Goal: Navigation & Orientation: Find specific page/section

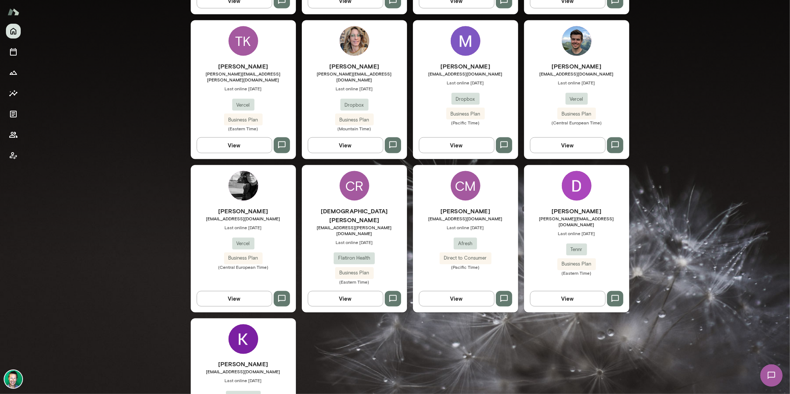
scroll to position [953, 0]
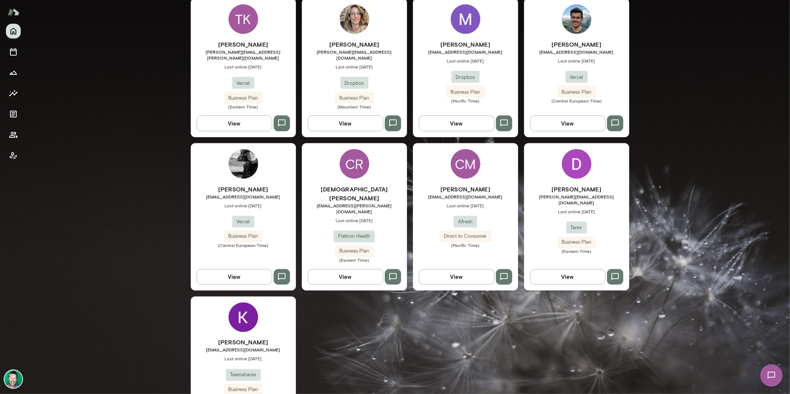
click at [19, 381] on img at bounding box center [13, 379] width 18 height 18
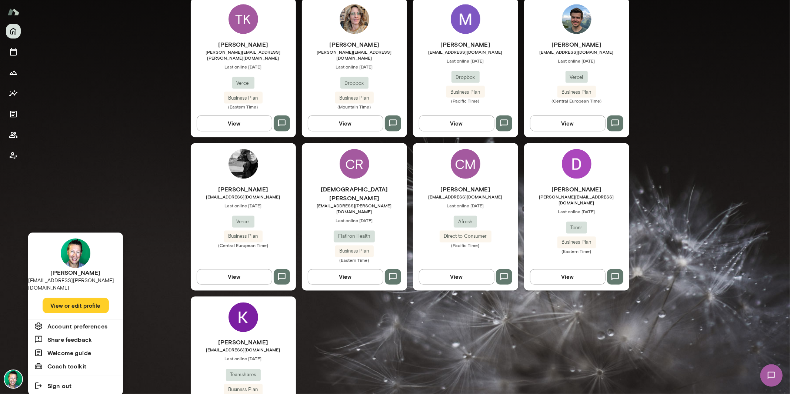
click at [61, 299] on button "View or edit profile" at bounding box center [76, 306] width 66 height 16
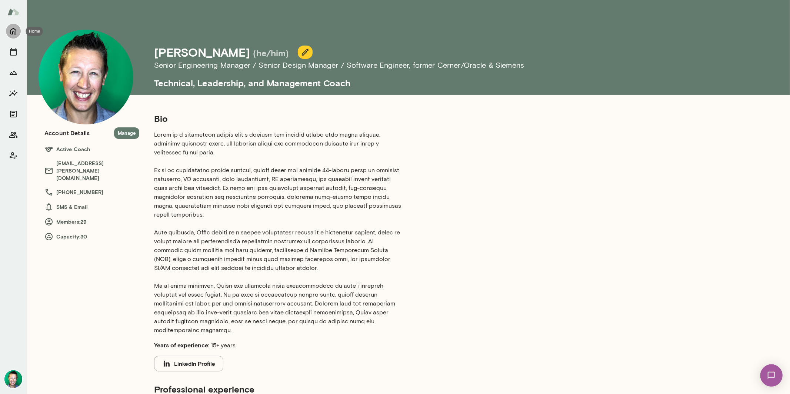
click at [17, 34] on icon "Home" at bounding box center [13, 31] width 9 height 9
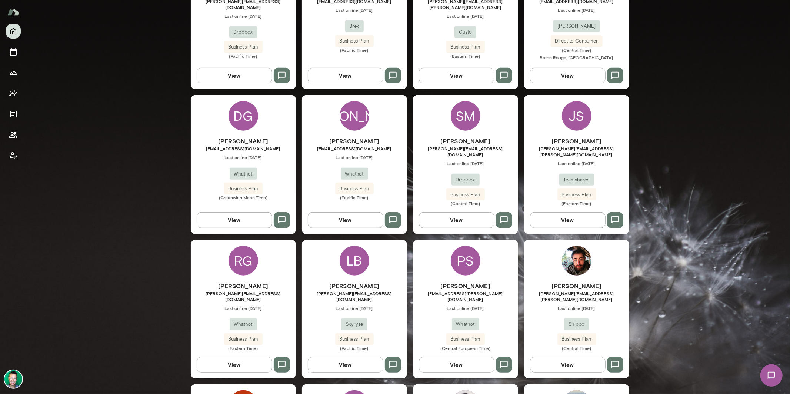
scroll to position [280, 0]
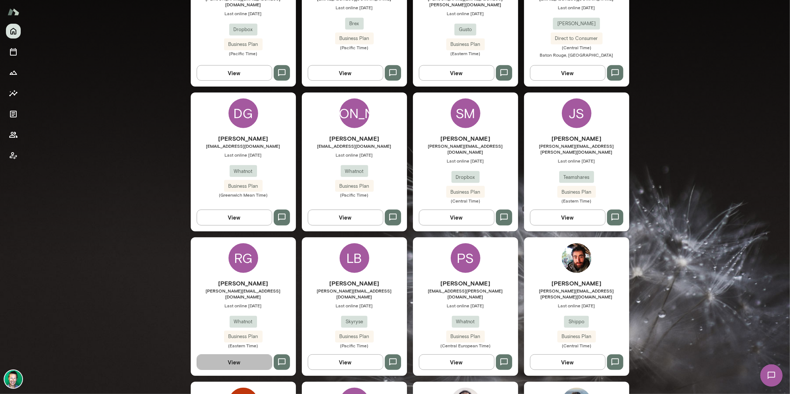
click at [234, 354] on button "View" at bounding box center [235, 362] width 76 height 16
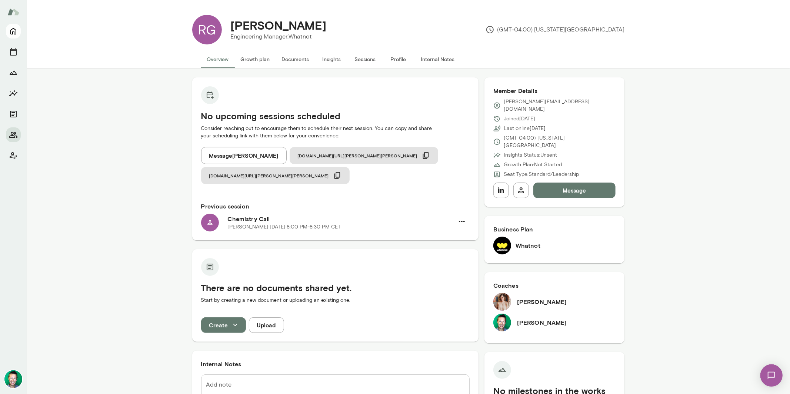
click at [12, 34] on icon "Home" at bounding box center [13, 31] width 9 height 9
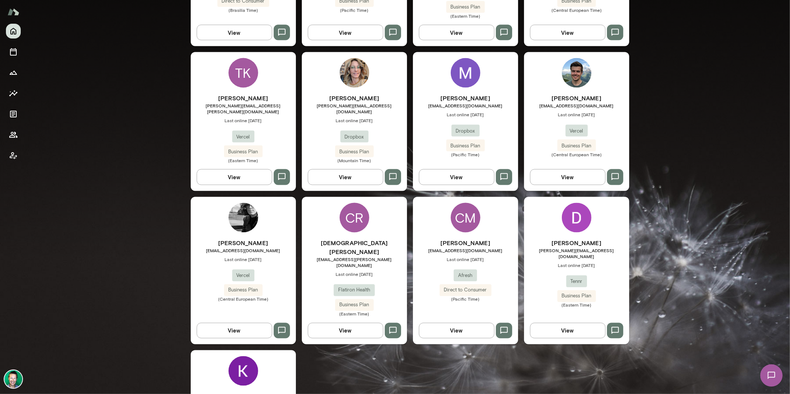
scroll to position [953, 0]
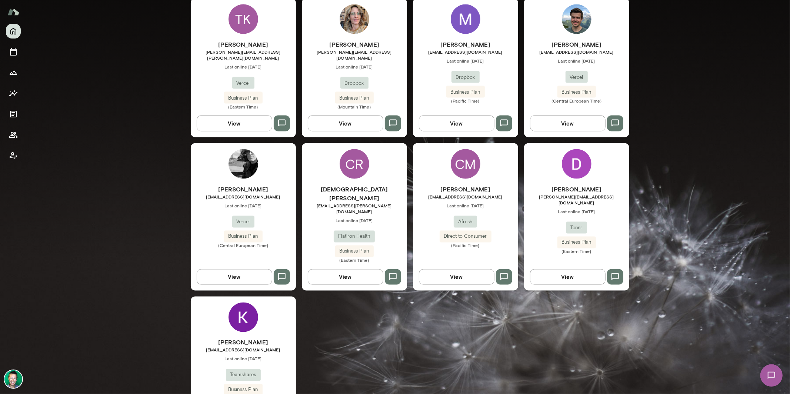
click at [254, 269] on button "View" at bounding box center [235, 277] width 76 height 16
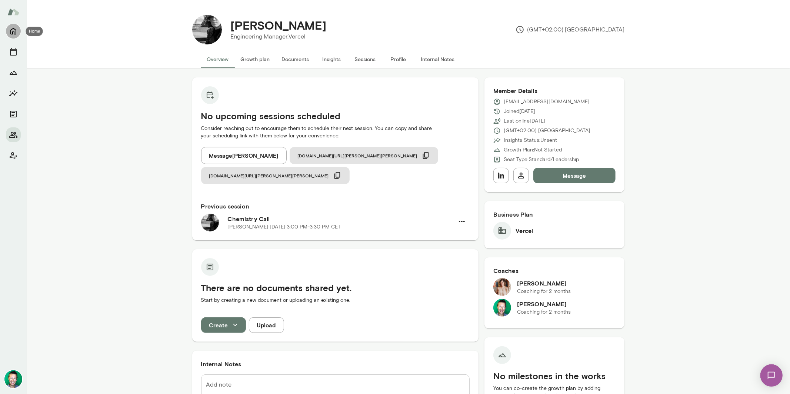
click at [11, 30] on icon "Home" at bounding box center [13, 31] width 6 height 7
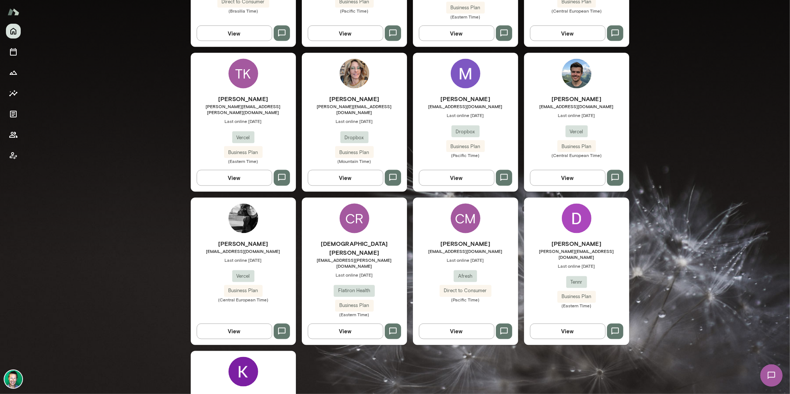
scroll to position [953, 0]
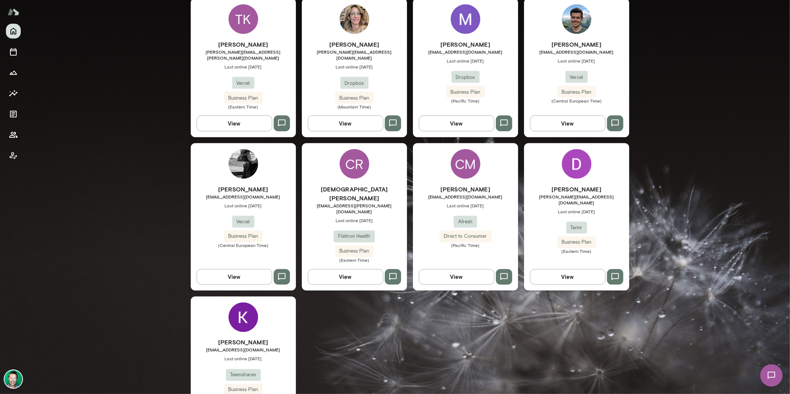
click at [550, 269] on button "View" at bounding box center [568, 277] width 76 height 16
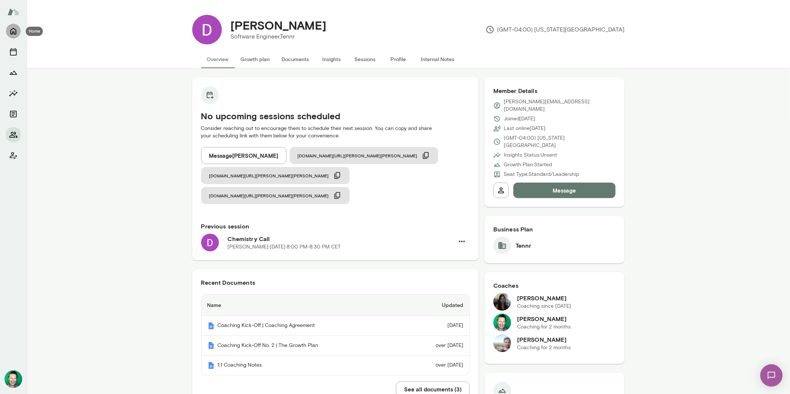
click at [13, 30] on icon "Home" at bounding box center [13, 31] width 9 height 9
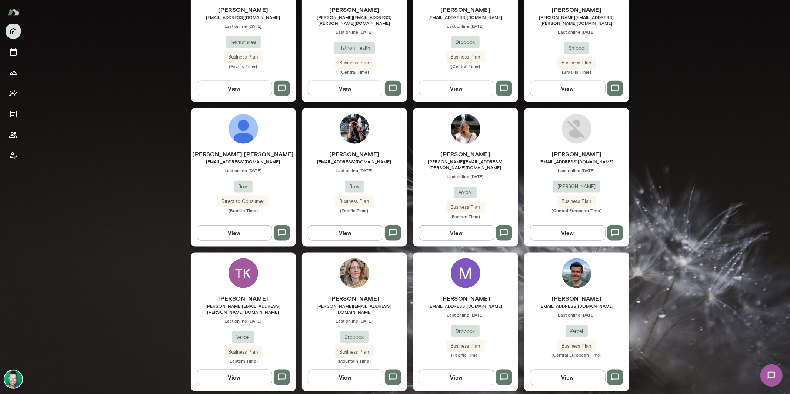
scroll to position [662, 0]
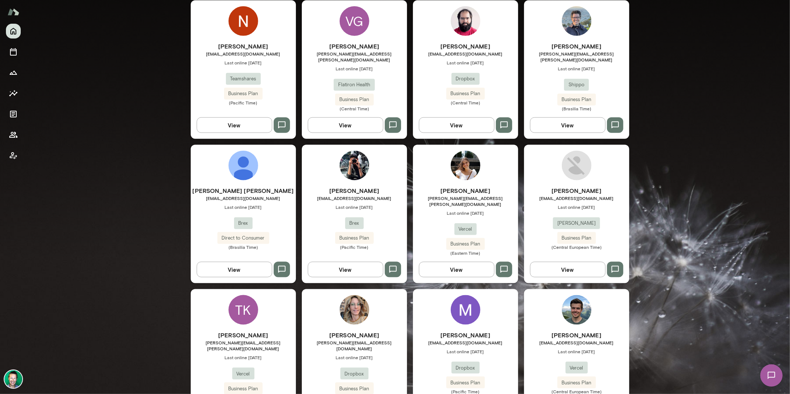
click at [347, 262] on button "View" at bounding box center [346, 270] width 76 height 16
